Goal: Task Accomplishment & Management: Manage account settings

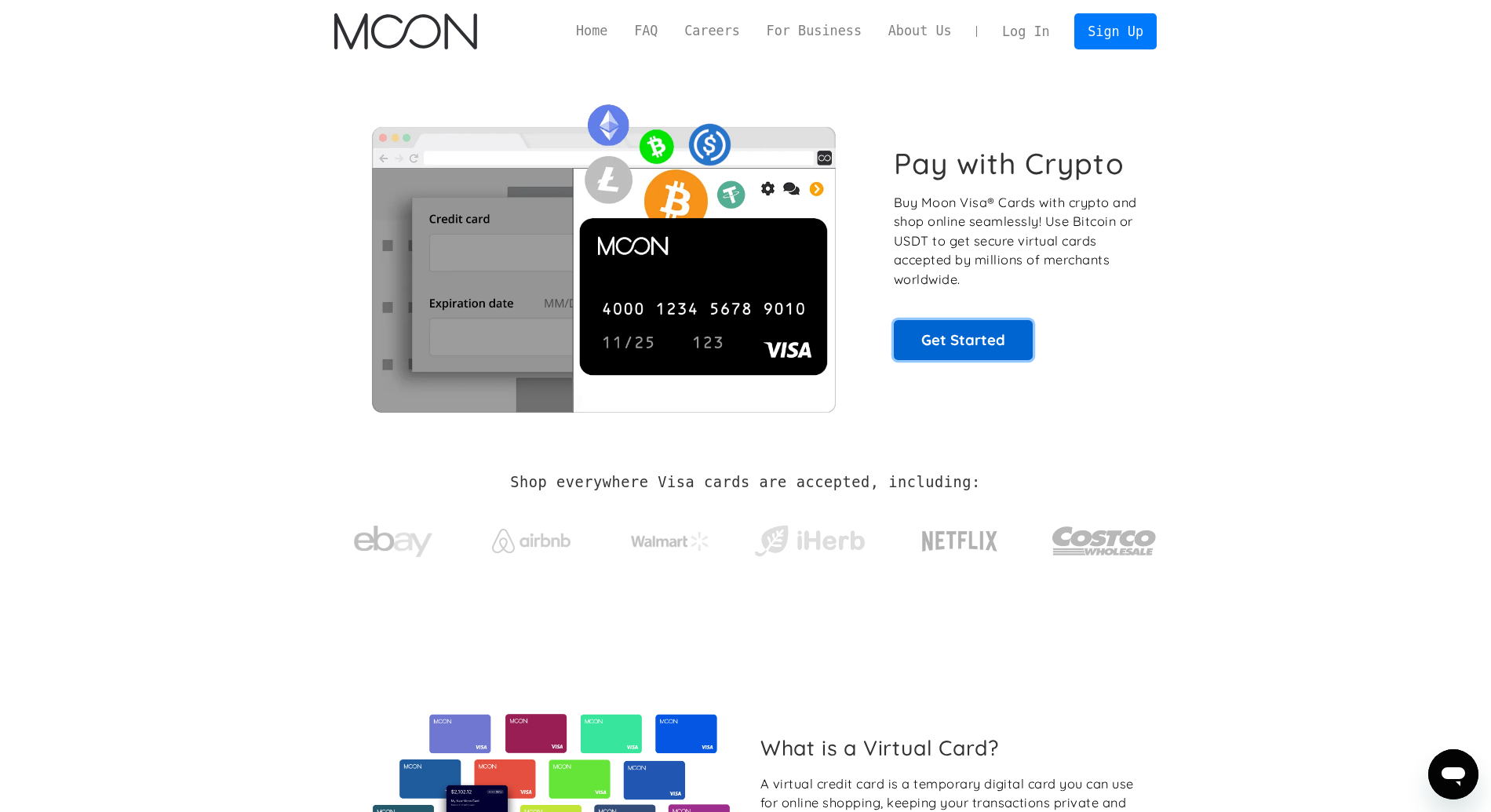
click at [954, 327] on link "Get Started" at bounding box center [964, 340] width 139 height 39
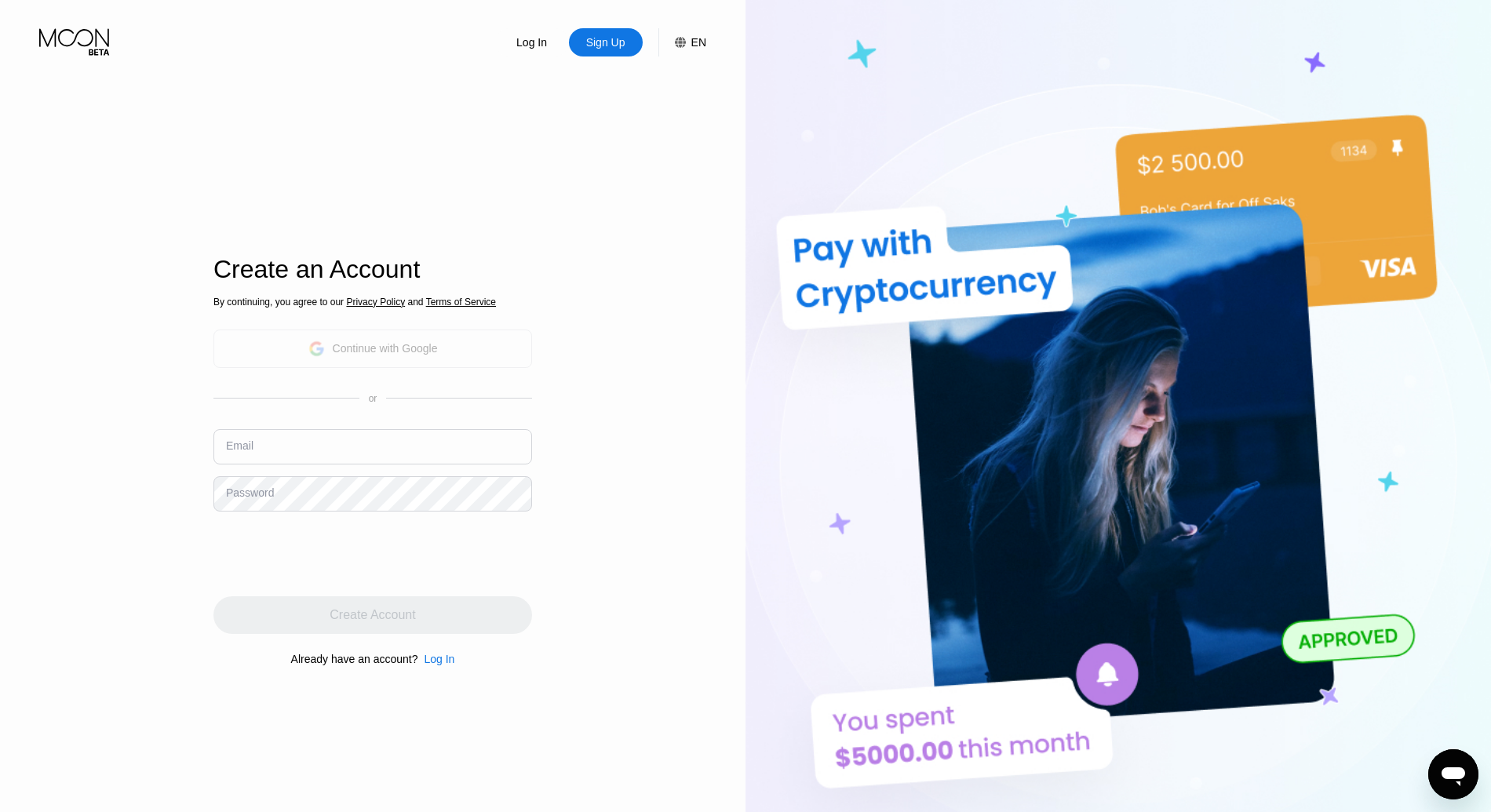
click at [416, 347] on div "Continue with Google" at bounding box center [385, 348] width 105 height 13
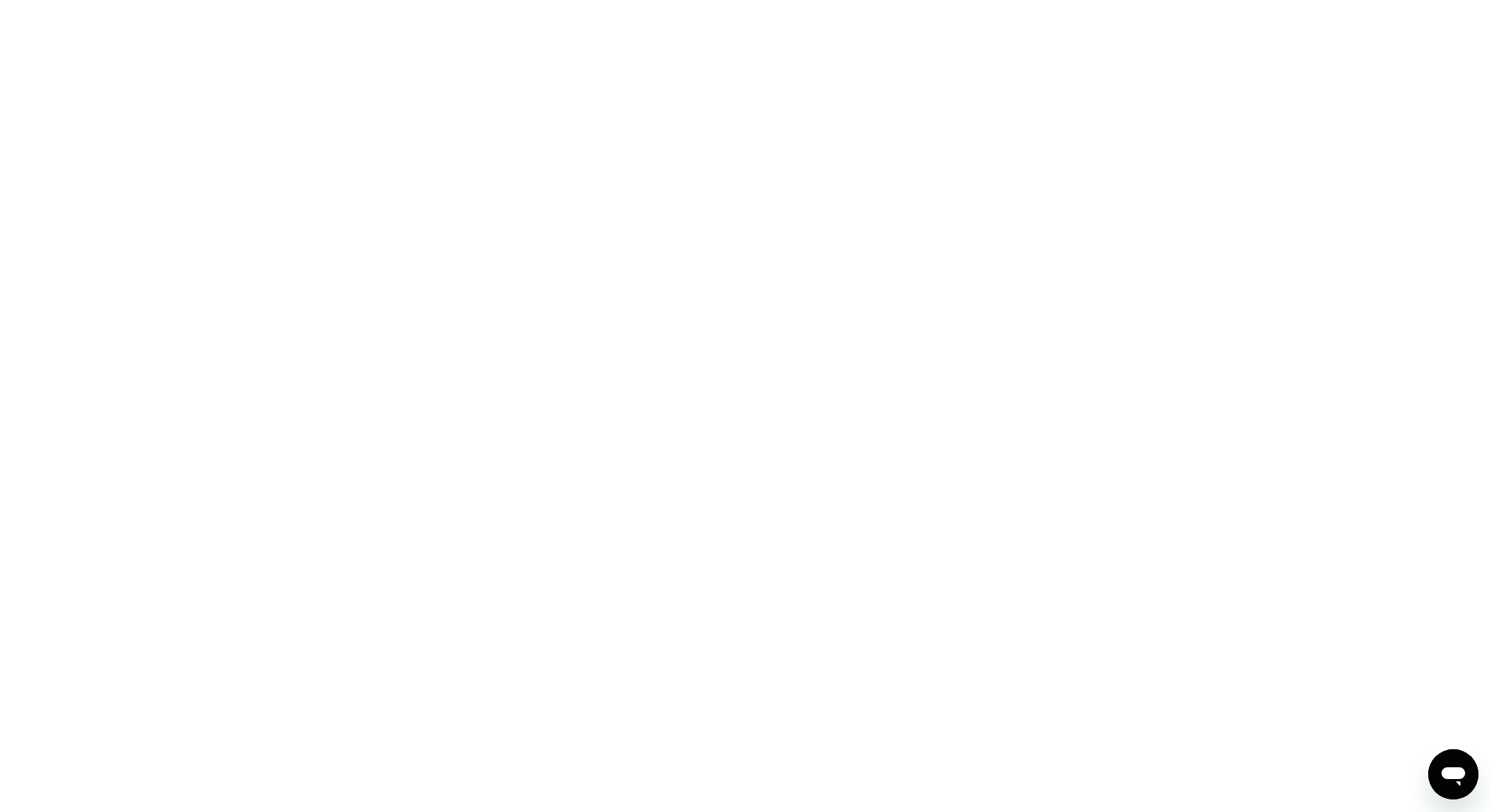
click at [243, 191] on div at bounding box center [746, 406] width 1491 height 812
